Goal: Task Accomplishment & Management: Manage account settings

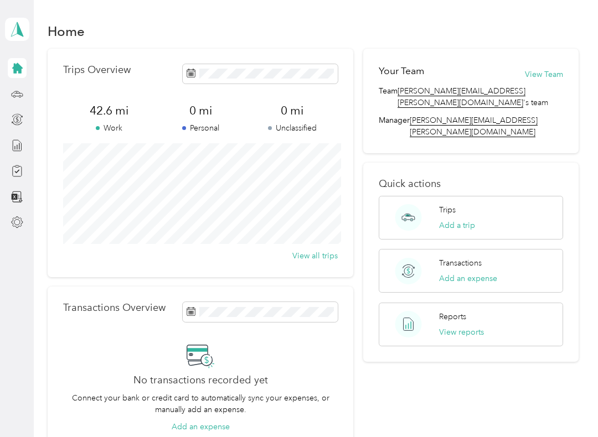
click at [18, 193] on icon at bounding box center [17, 197] width 12 height 12
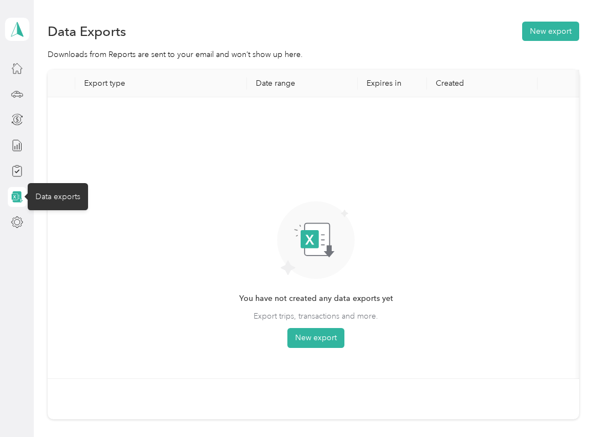
click at [13, 174] on icon at bounding box center [17, 171] width 12 height 12
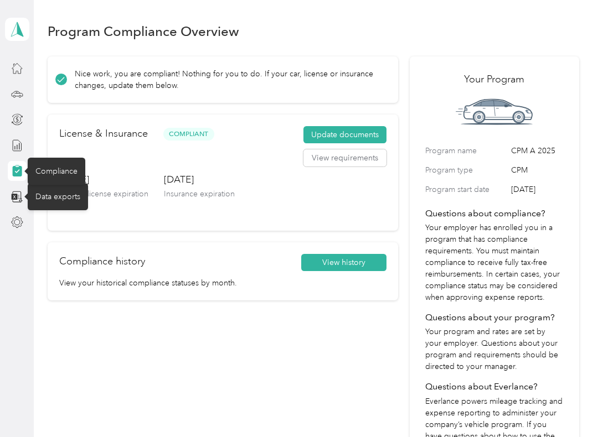
click at [25, 143] on div at bounding box center [17, 146] width 19 height 20
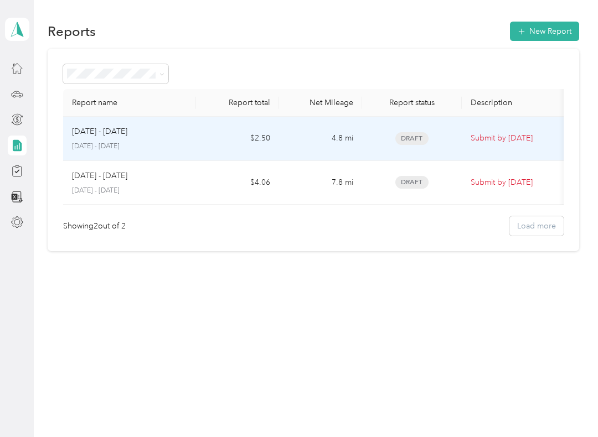
click at [409, 140] on span "Draft" at bounding box center [411, 138] width 33 height 13
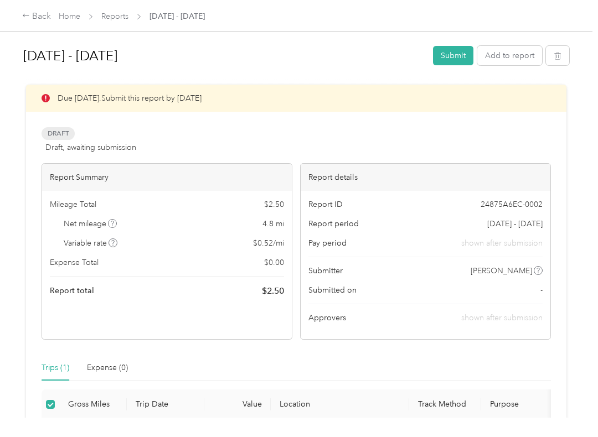
click at [464, 58] on button "Submit" at bounding box center [453, 55] width 40 height 19
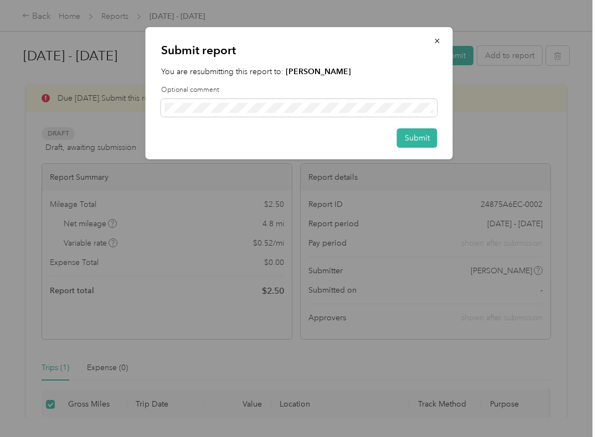
click at [418, 136] on button "Submit" at bounding box center [417, 137] width 40 height 19
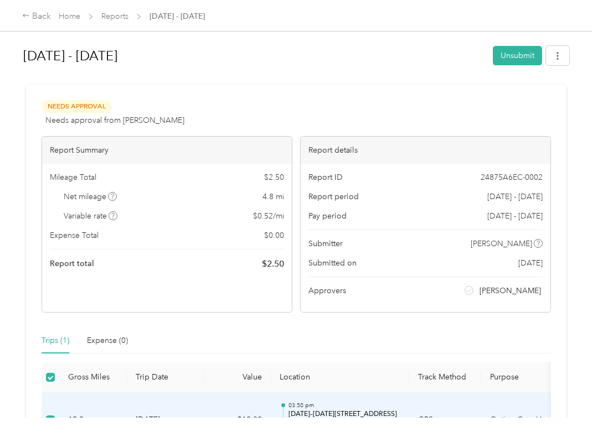
click at [39, 13] on div "Back" at bounding box center [36, 16] width 29 height 13
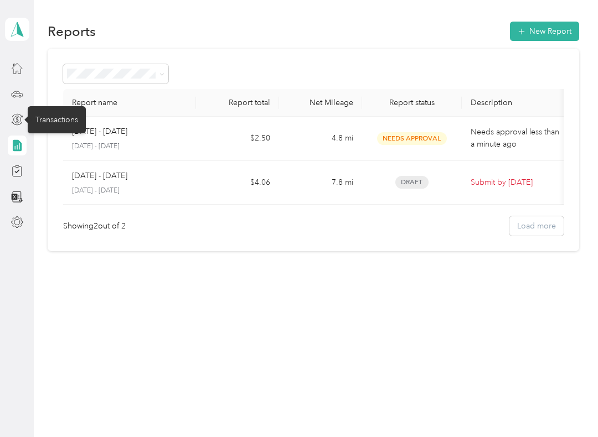
click at [20, 118] on icon at bounding box center [17, 119] width 12 height 12
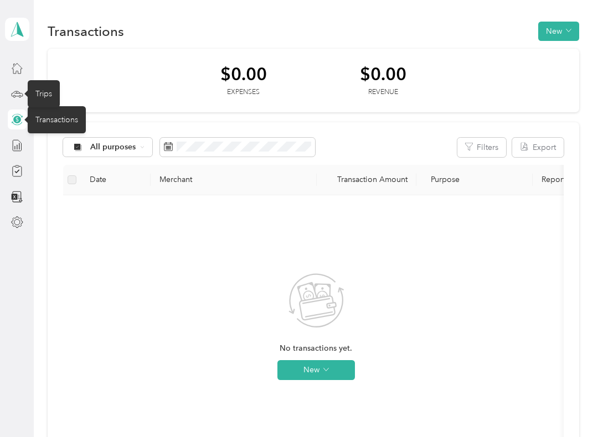
click at [19, 97] on icon at bounding box center [17, 94] width 12 height 12
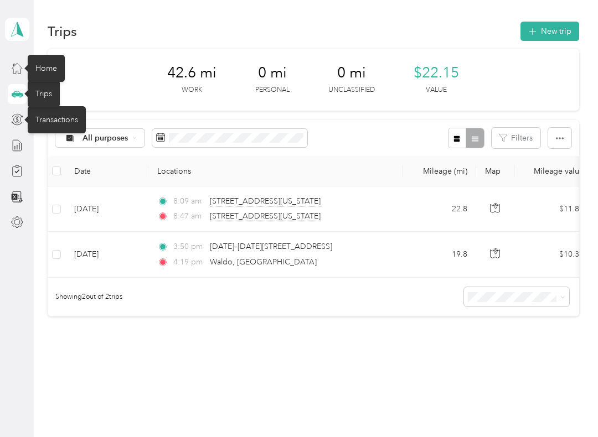
click at [22, 70] on icon at bounding box center [17, 68] width 12 height 12
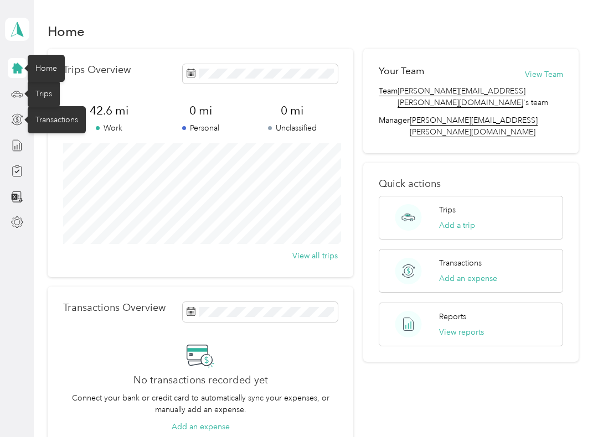
click at [24, 30] on icon at bounding box center [17, 29] width 17 height 15
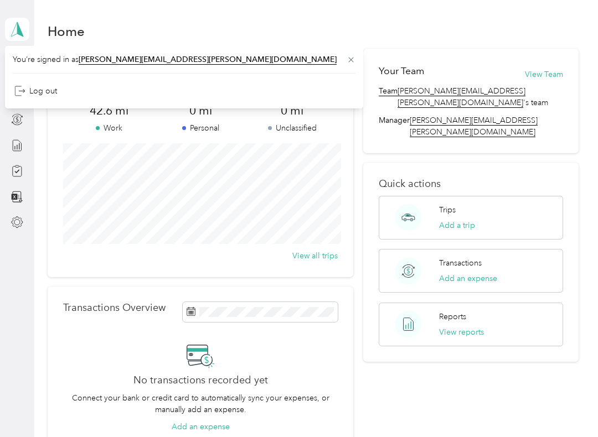
click at [28, 35] on span at bounding box center [17, 29] width 24 height 23
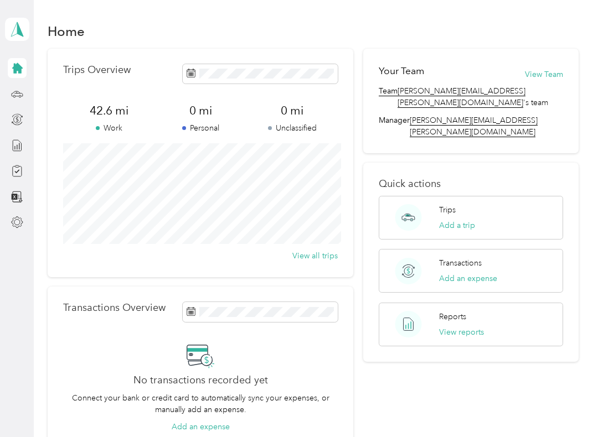
click at [463, 311] on div "Reports View reports" at bounding box center [461, 324] width 45 height 27
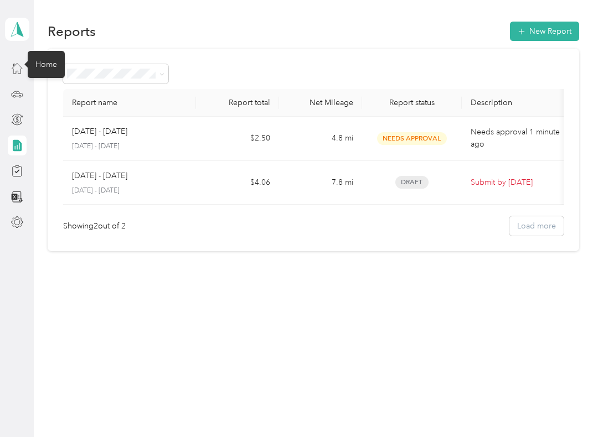
click at [23, 67] on icon at bounding box center [17, 68] width 12 height 12
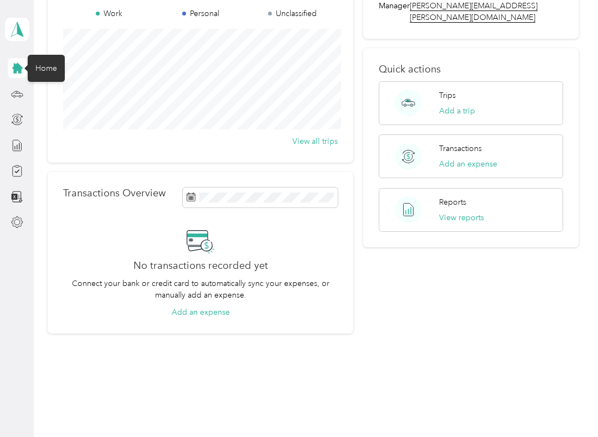
scroll to position [115, 0]
click at [23, 89] on div at bounding box center [17, 94] width 19 height 20
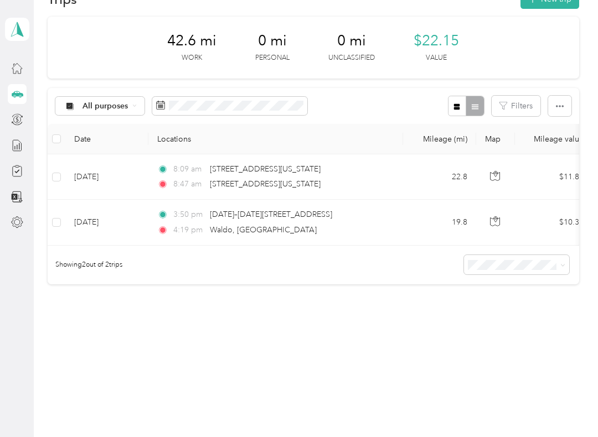
scroll to position [20, 0]
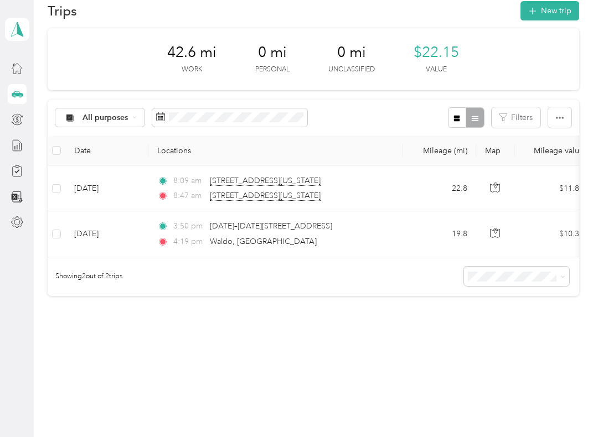
click at [106, 117] on span "All purposes" at bounding box center [105, 118] width 46 height 8
click at [108, 176] on span "Option Care Health" at bounding box center [117, 176] width 71 height 12
click at [571, 116] on button "button" at bounding box center [559, 117] width 23 height 20
click at [392, 118] on div "Option Care Health Filters" at bounding box center [313, 118] width 531 height 36
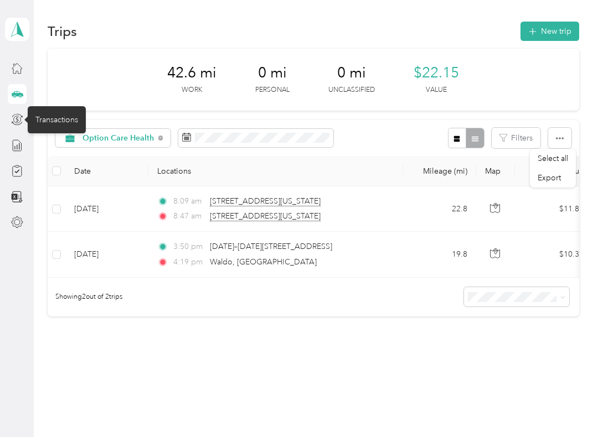
click at [22, 115] on icon at bounding box center [17, 119] width 12 height 12
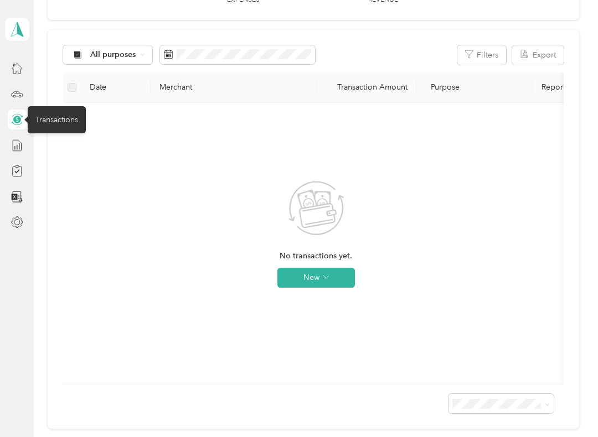
scroll to position [94, 0]
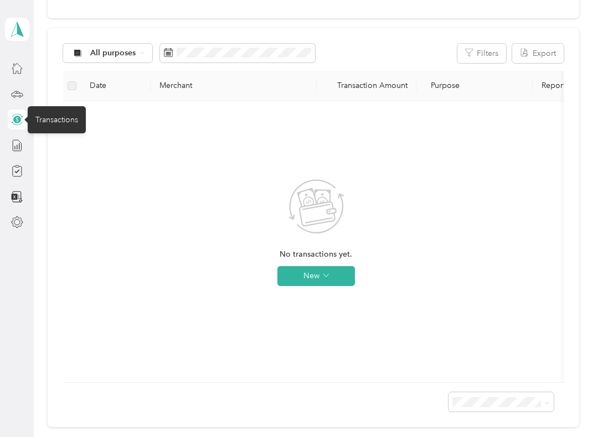
click at [542, 52] on button "Export" at bounding box center [537, 53] width 51 height 19
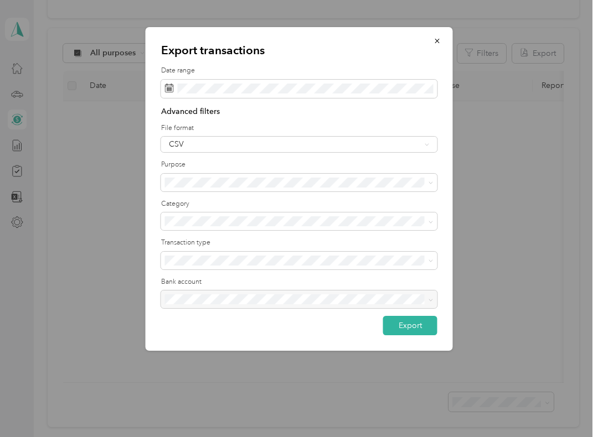
click at [536, 219] on div "Export transactions Date range Advanced filters File format CSV Purpose Categor…" at bounding box center [452, 190] width 307 height 327
click at [438, 42] on icon "button" at bounding box center [436, 41] width 4 height 4
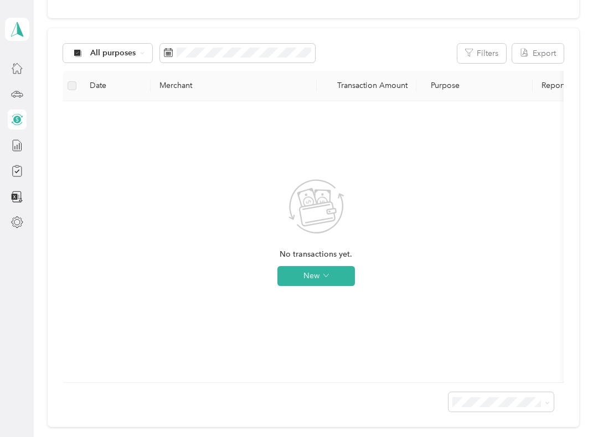
click at [309, 277] on button "New" at bounding box center [315, 276] width 77 height 20
click at [470, 248] on div "No transactions yet. New" at bounding box center [316, 241] width 488 height 263
click at [15, 147] on line at bounding box center [15, 147] width 0 height 3
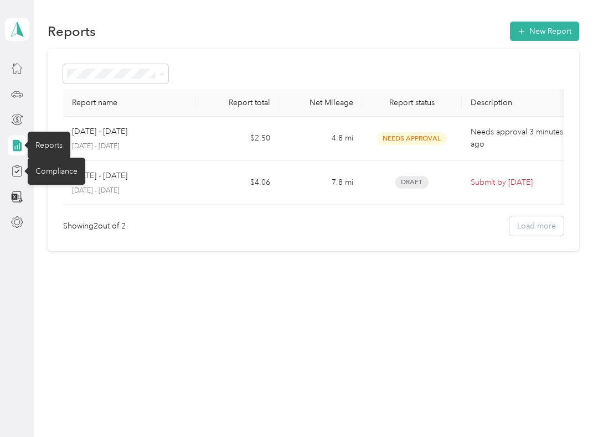
click at [21, 170] on icon at bounding box center [17, 171] width 12 height 12
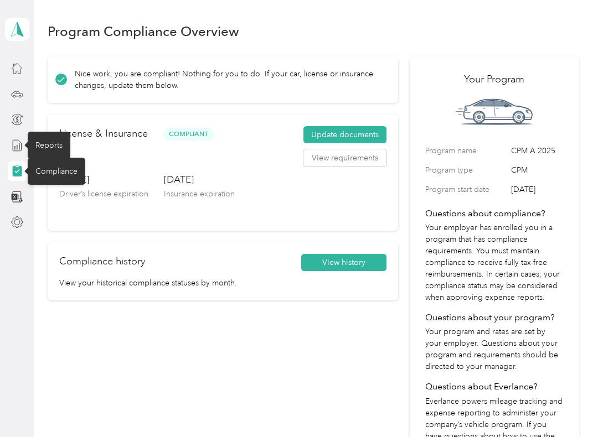
click at [351, 262] on button "View history" at bounding box center [343, 263] width 85 height 18
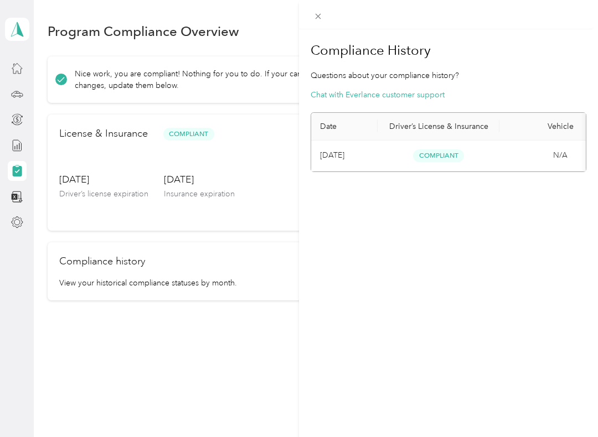
click at [17, 196] on div "Compliance History Questions about your compliance history? Chat with Everlance…" at bounding box center [299, 218] width 598 height 437
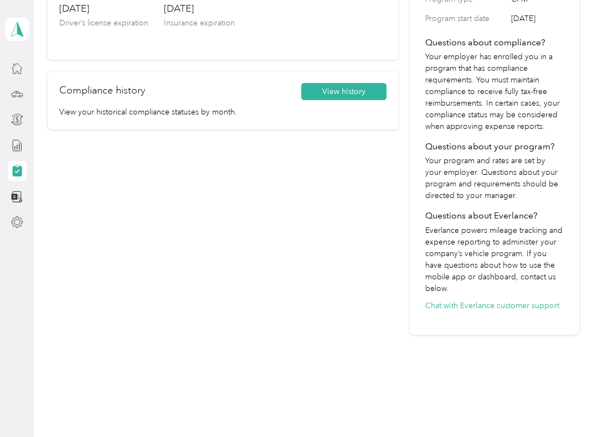
scroll to position [170, 0]
click at [12, 206] on div at bounding box center [17, 197] width 19 height 20
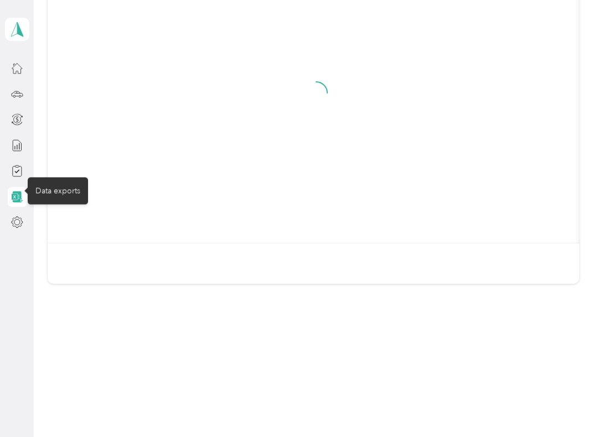
scroll to position [133, 0]
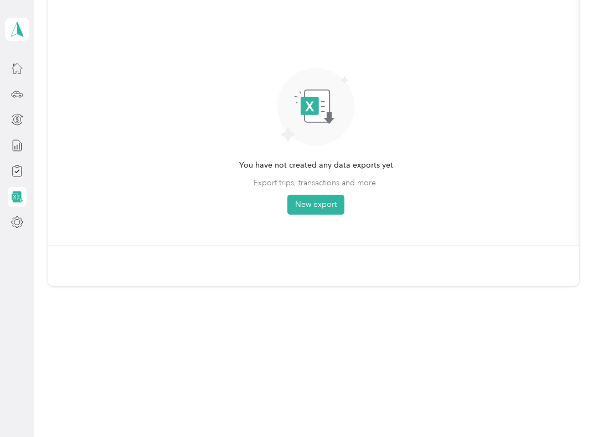
click at [8, 224] on div at bounding box center [17, 222] width 19 height 20
